Goal: Transaction & Acquisition: Book appointment/travel/reservation

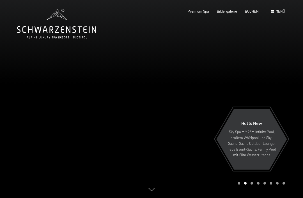
click at [252, 12] on span "BUCHEN" at bounding box center [252, 11] width 14 height 4
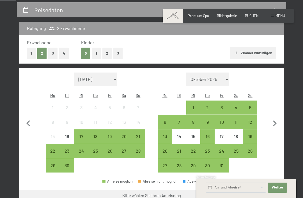
scroll to position [106, 0]
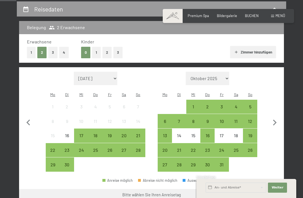
click at [179, 119] on div "7" at bounding box center [179, 125] width 13 height 13
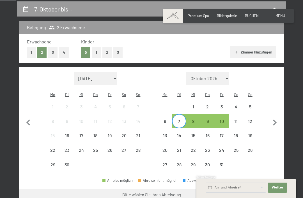
click at [222, 119] on div "10" at bounding box center [221, 125] width 13 height 13
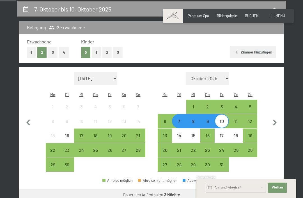
click at [251, 189] on button "Weiter zu „Zimmer“" at bounding box center [259, 195] width 50 height 13
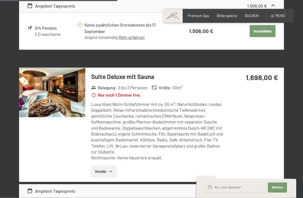
scroll to position [278, 0]
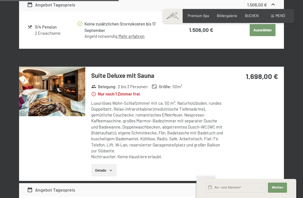
click at [110, 164] on button "Details" at bounding box center [104, 170] width 26 height 12
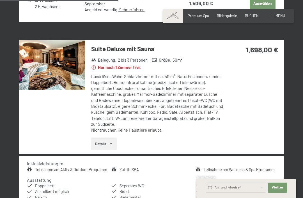
scroll to position [303, 0]
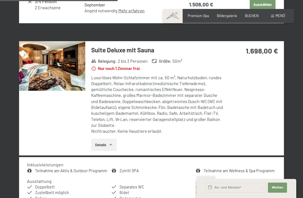
click at [64, 74] on img at bounding box center [52, 66] width 66 height 50
click at [297, 7] on div "7. Oktober bis 10. Oktober 2025 Zimmer wählen 2 Erwachsene Zimmer Angebote/Pake…" at bounding box center [151, 88] width 303 height 569
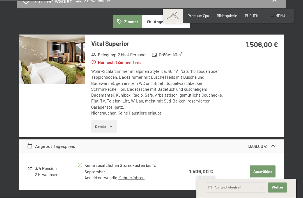
scroll to position [136, 0]
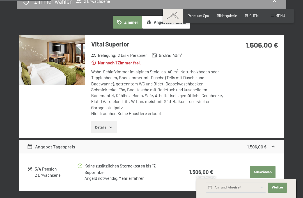
click at [77, 70] on img at bounding box center [52, 60] width 66 height 50
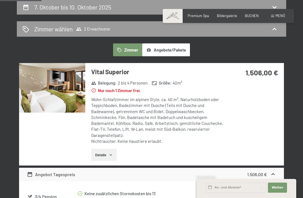
scroll to position [106, 0]
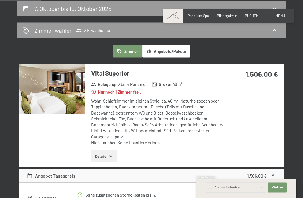
click at [178, 50] on button "Angebote/Pakete" at bounding box center [166, 51] width 48 height 13
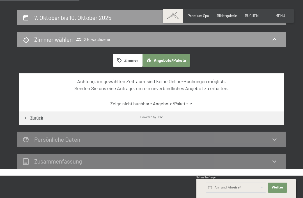
scroll to position [97, 0]
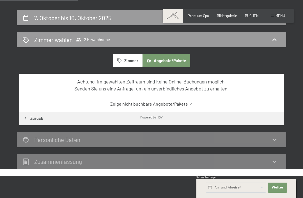
click at [133, 57] on button "Zimmer" at bounding box center [127, 60] width 29 height 13
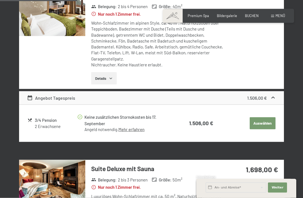
scroll to position [177, 0]
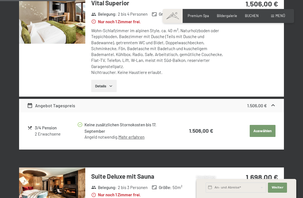
click at [111, 84] on icon "button" at bounding box center [111, 86] width 4 height 4
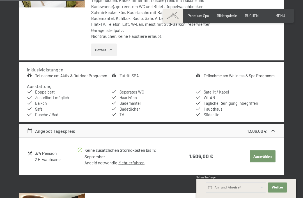
scroll to position [213, 0]
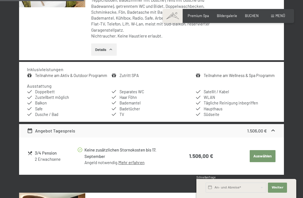
click at [136, 160] on link "Mehr erfahren" at bounding box center [131, 162] width 26 height 5
click at [31, 152] on icon at bounding box center [30, 154] width 4 height 4
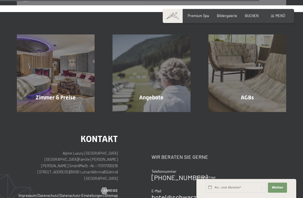
scroll to position [659, 0]
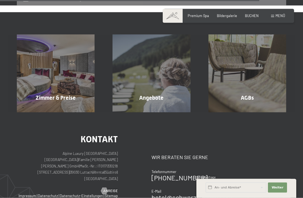
click at [160, 107] on span "Mehr erfahren" at bounding box center [153, 109] width 28 height 5
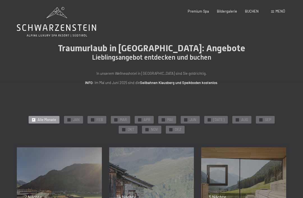
click at [137, 126] on div "✓ OKT" at bounding box center [128, 130] width 19 height 8
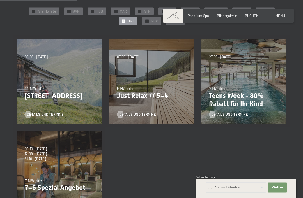
scroll to position [111, 0]
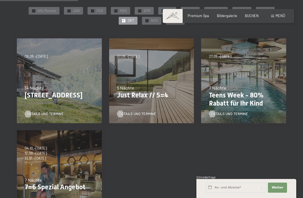
click at [169, 89] on div "5 Nächte" at bounding box center [151, 88] width 69 height 6
click at [134, 113] on span "Details und Termine" at bounding box center [137, 114] width 37 height 5
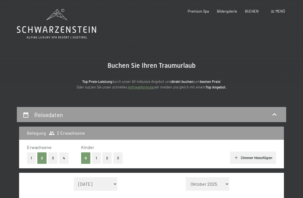
click at [57, 18] on icon at bounding box center [56, 24] width 79 height 30
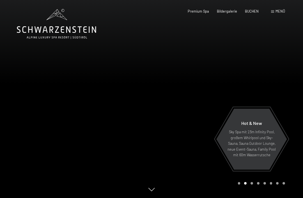
click at [213, 12] on span "Menü" at bounding box center [281, 11] width 10 height 4
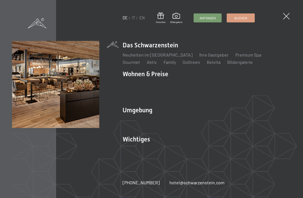
click at [140, 59] on link "Gourmet" at bounding box center [131, 61] width 17 height 5
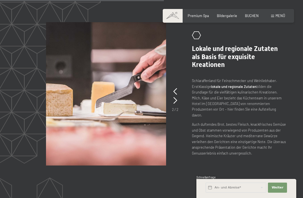
scroll to position [834, 0]
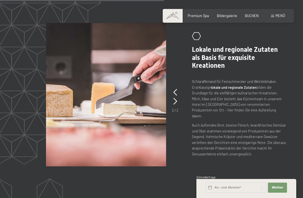
click at [172, 125] on picture at bounding box center [113, 95] width 135 height 144
click at [175, 105] on icon at bounding box center [175, 101] width 4 height 7
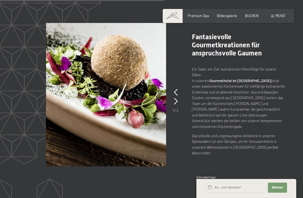
click at [174, 105] on icon at bounding box center [176, 101] width 4 height 7
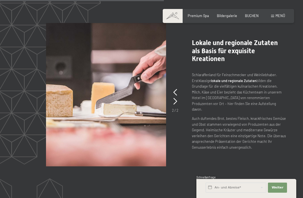
click at [177, 96] on icon at bounding box center [175, 92] width 4 height 7
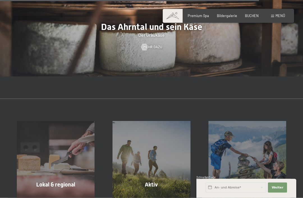
scroll to position [1353, 0]
click at [227, 16] on span "Bildergalerie" at bounding box center [227, 15] width 20 height 4
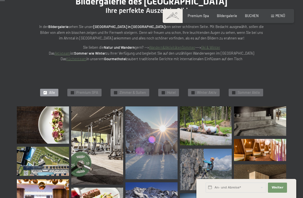
scroll to position [63, 0]
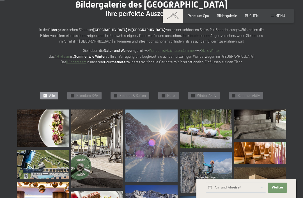
click at [87, 93] on span "Premium SPA" at bounding box center [87, 95] width 22 height 5
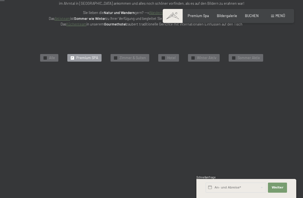
scroll to position [104, 0]
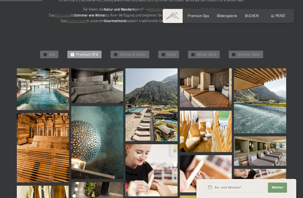
click at [56, 90] on img at bounding box center [43, 89] width 52 height 42
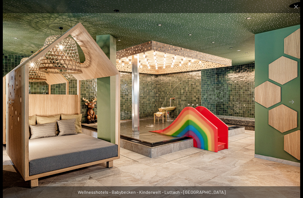
click at [291, 6] on button "Close gallery" at bounding box center [296, 6] width 14 height 13
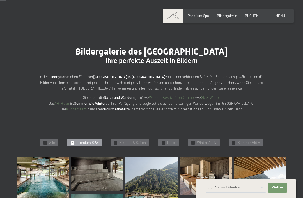
scroll to position [16, 0]
click at [167, 15] on span at bounding box center [173, 16] width 20 height 14
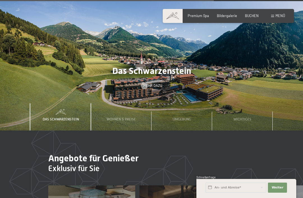
scroll to position [1336, 0]
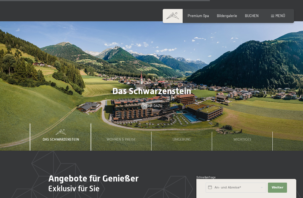
click at [253, 133] on div "Wichtiges" at bounding box center [242, 137] width 25 height 27
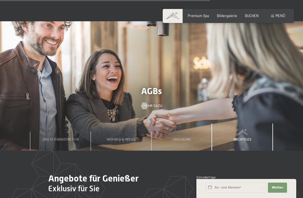
click at [199, 133] on div "Umgebung" at bounding box center [182, 137] width 61 height 27
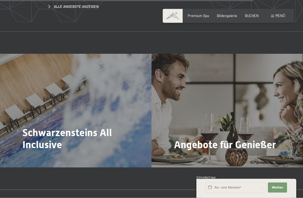
scroll to position [1630, 0]
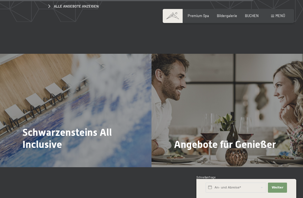
click at [118, 118] on span "Einwilligung Marketing*" at bounding box center [120, 116] width 46 height 6
click at [94, 118] on input "Einwilligung Marketing*" at bounding box center [92, 116] width 6 height 6
click at [103, 118] on span "Einwilligung Marketing*" at bounding box center [120, 116] width 46 height 6
click at [94, 118] on input "Einwilligung Marketing*" at bounding box center [92, 116] width 6 height 6
checkbox input "false"
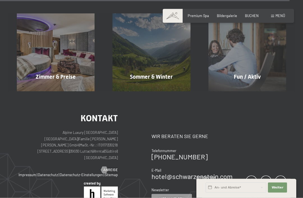
scroll to position [1867, 0]
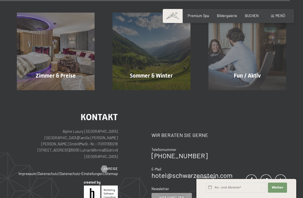
click at [105, 166] on div at bounding box center [104, 169] width 4 height 7
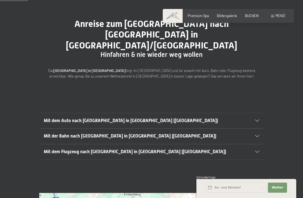
scroll to position [45, 0]
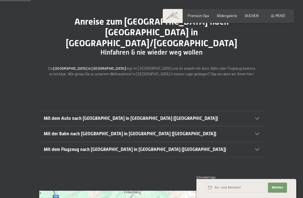
click at [251, 142] on div "Mit dem Flugzeug nach [GEOGRAPHIC_DATA] in [GEOGRAPHIC_DATA] ([GEOGRAPHIC_DATA])" at bounding box center [151, 149] width 215 height 15
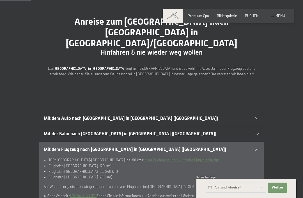
click at [251, 142] on div "Mit dem Flugzeug nach [GEOGRAPHIC_DATA] in [GEOGRAPHIC_DATA] ([GEOGRAPHIC_DATA])" at bounding box center [151, 149] width 215 height 15
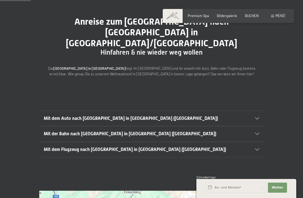
click at [249, 127] on div "Mit der Bahn nach [GEOGRAPHIC_DATA] in [GEOGRAPHIC_DATA] ([GEOGRAPHIC_DATA])" at bounding box center [151, 134] width 215 height 15
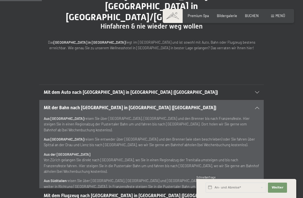
scroll to position [74, 0]
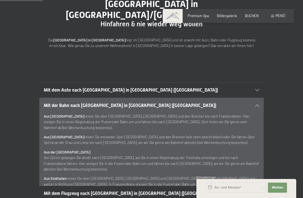
click at [246, 186] on div "Mit dem Flugzeug nach [GEOGRAPHIC_DATA] in [GEOGRAPHIC_DATA] ([GEOGRAPHIC_DATA])" at bounding box center [151, 193] width 215 height 15
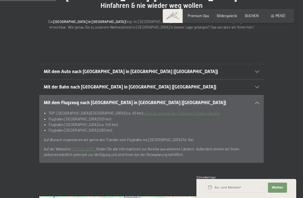
scroll to position [93, 0]
click at [254, 137] on p "Auf Wunsch organisieren wir gerne den Transfer vom Flughafen ins [GEOGRAPHIC_DA…" at bounding box center [151, 140] width 215 height 6
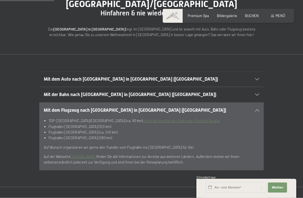
scroll to position [80, 0]
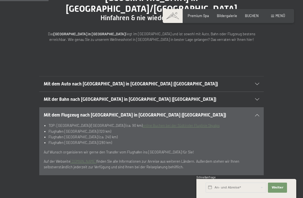
click at [249, 92] on div "Mit der Bahn nach [GEOGRAPHIC_DATA] in [GEOGRAPHIC_DATA] ([GEOGRAPHIC_DATA])" at bounding box center [151, 99] width 215 height 15
